Goal: Navigation & Orientation: Find specific page/section

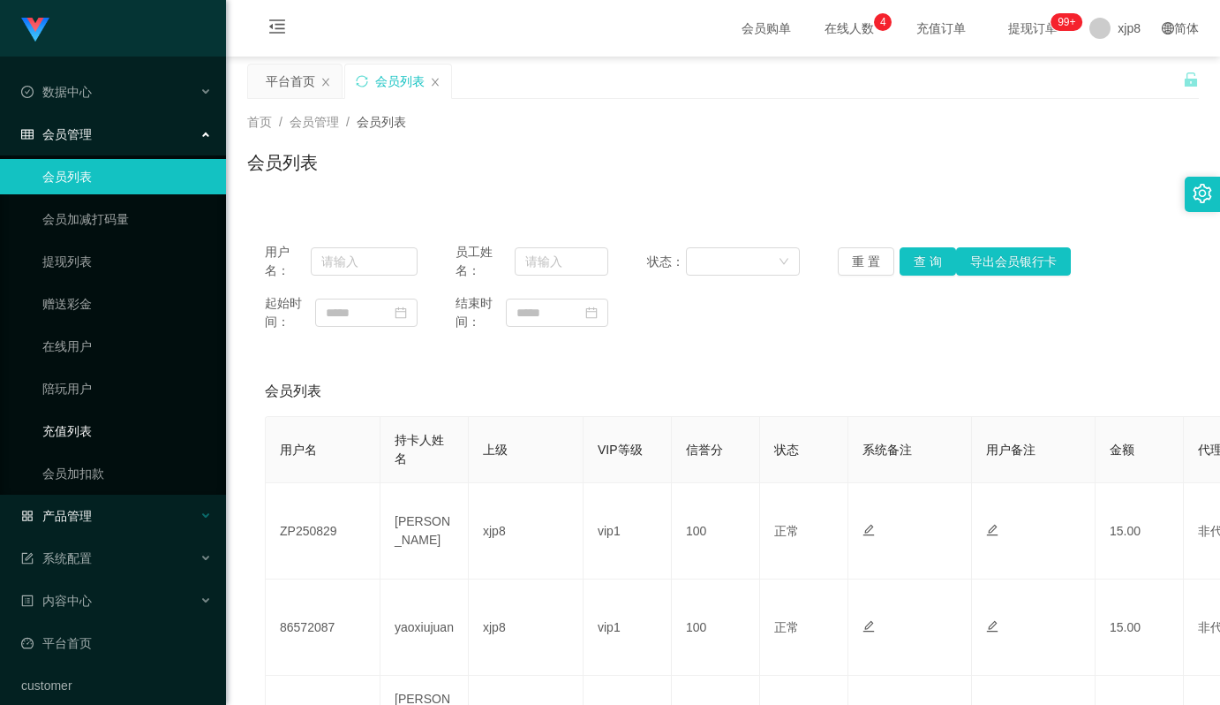
scroll to position [58, 0]
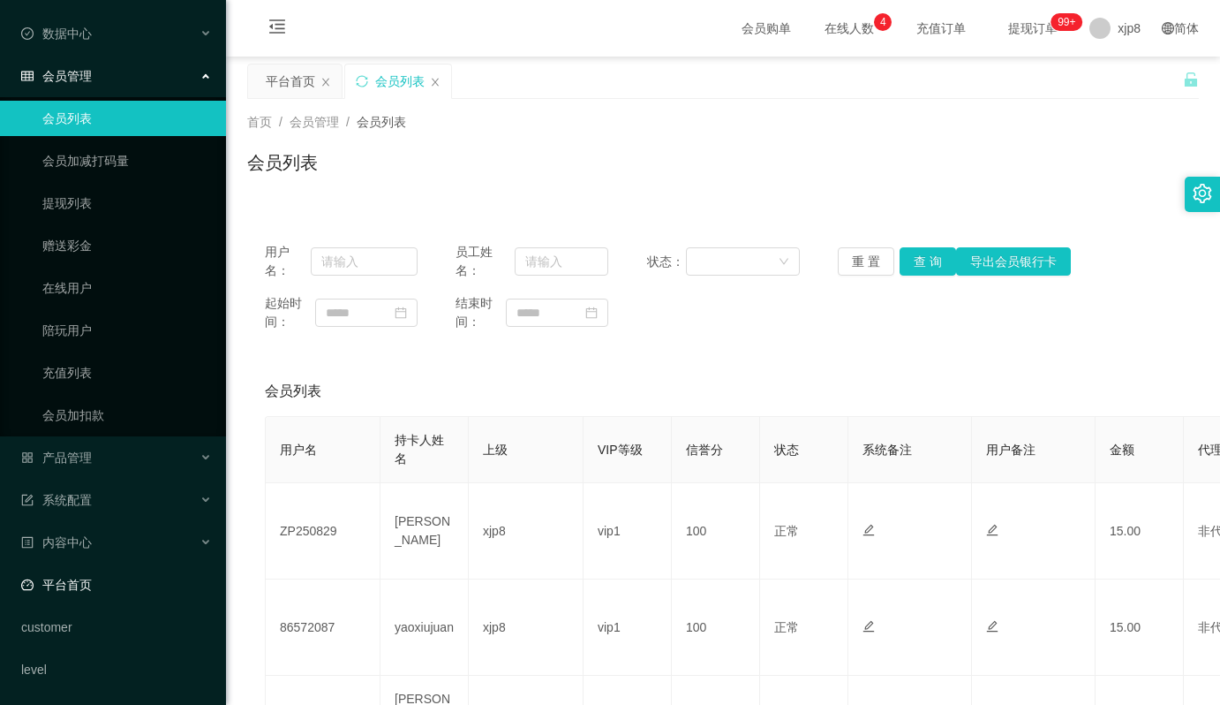
click at [99, 580] on link "平台首页" at bounding box center [116, 584] width 191 height 35
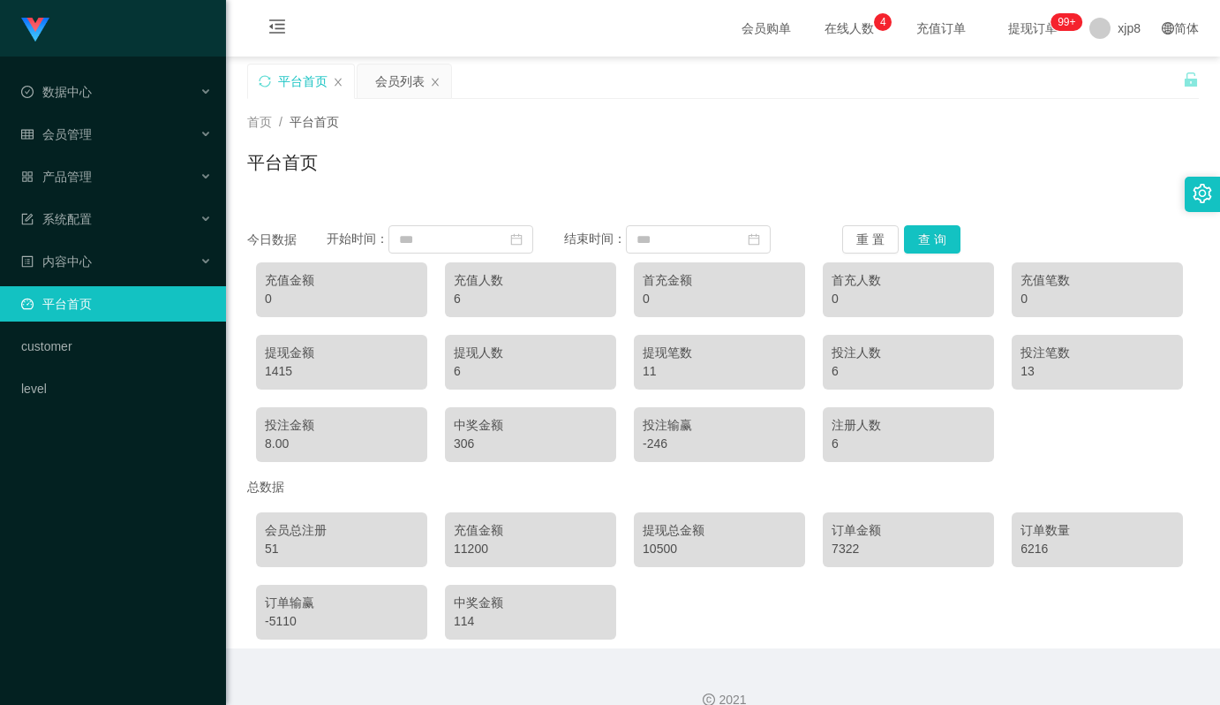
click at [285, 372] on div "1415" at bounding box center [342, 371] width 154 height 19
click at [282, 371] on div "1415" at bounding box center [342, 371] width 154 height 19
click at [284, 375] on div "1415" at bounding box center [342, 371] width 154 height 19
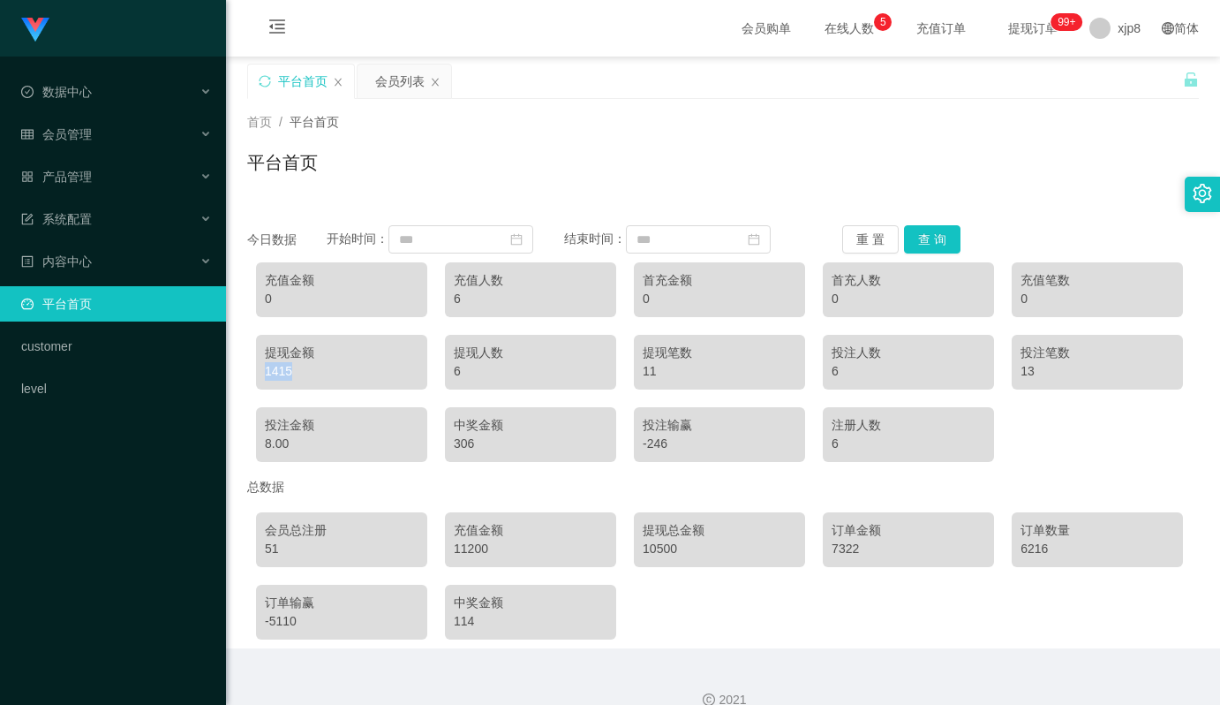
click at [284, 375] on div "1415" at bounding box center [342, 371] width 154 height 19
copy div "1415"
click at [65, 311] on link "平台首页" at bounding box center [116, 303] width 191 height 35
